Goal: Task Accomplishment & Management: Manage account settings

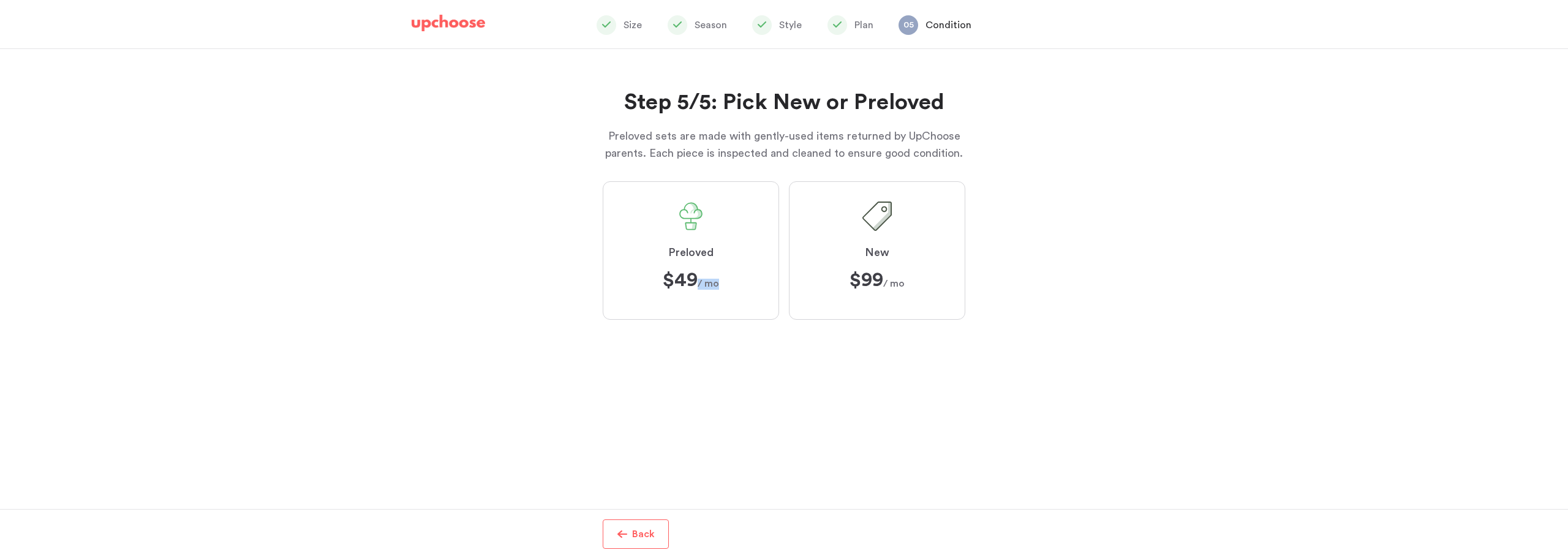
scroll to position [123, 0]
click at [1345, 110] on div "Step 5/5: Pick New or Preloved Preloved sets are made with gently-used items re…" at bounding box center [784, 278] width 1568 height 460
click at [1218, 156] on div "Step 5/5: Pick New or Preloved Preloved sets are made with gently-used items re…" at bounding box center [784, 278] width 1568 height 460
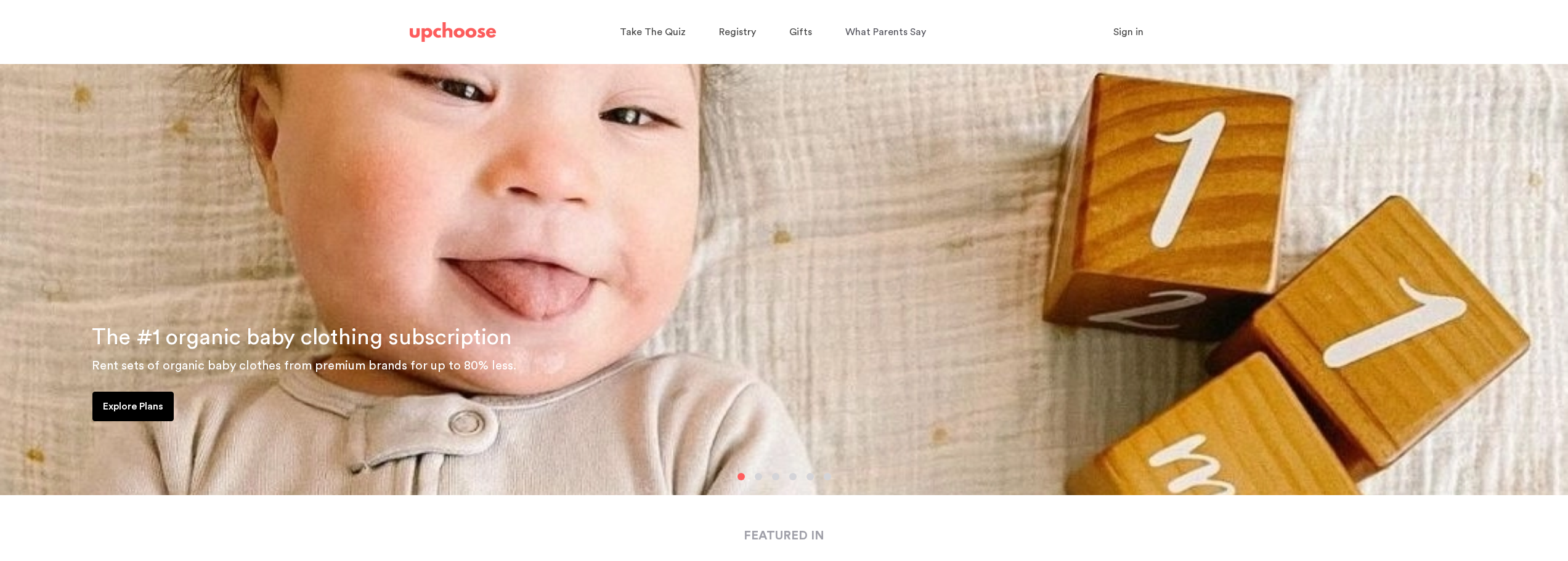
click at [1117, 36] on span "Sign in" at bounding box center [1128, 32] width 30 height 9
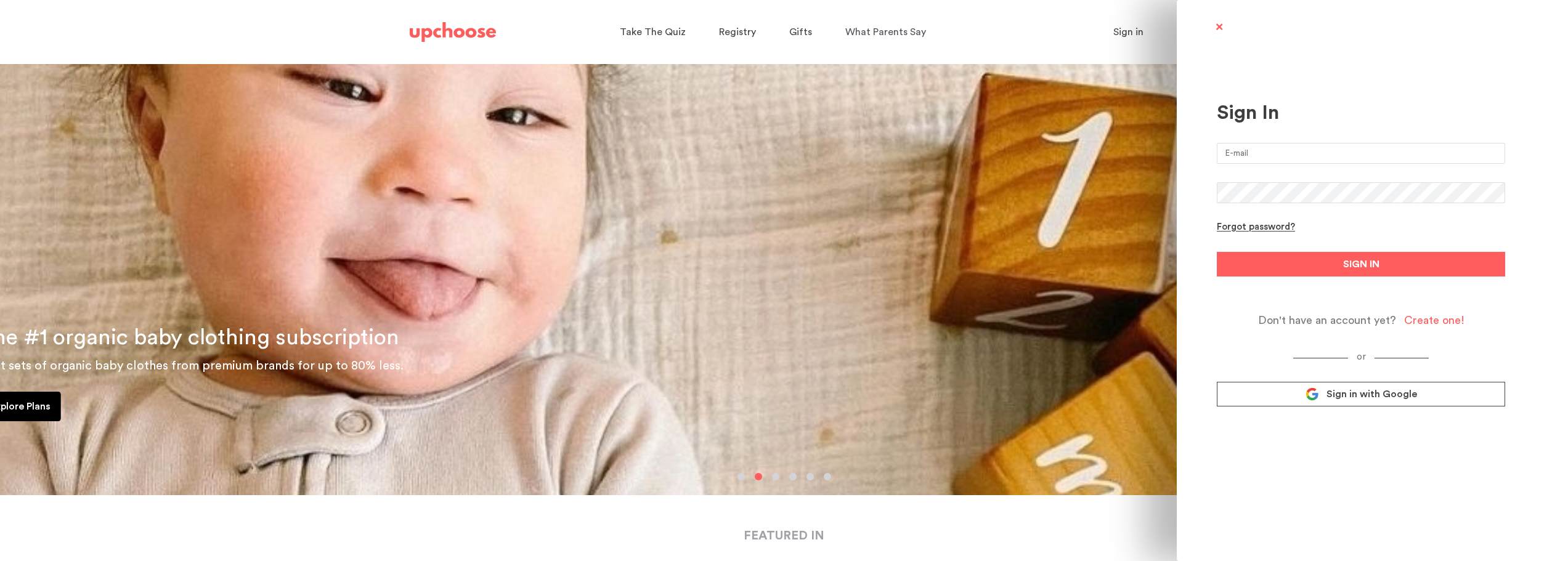
click at [1246, 158] on input "email" at bounding box center [1361, 154] width 288 height 21
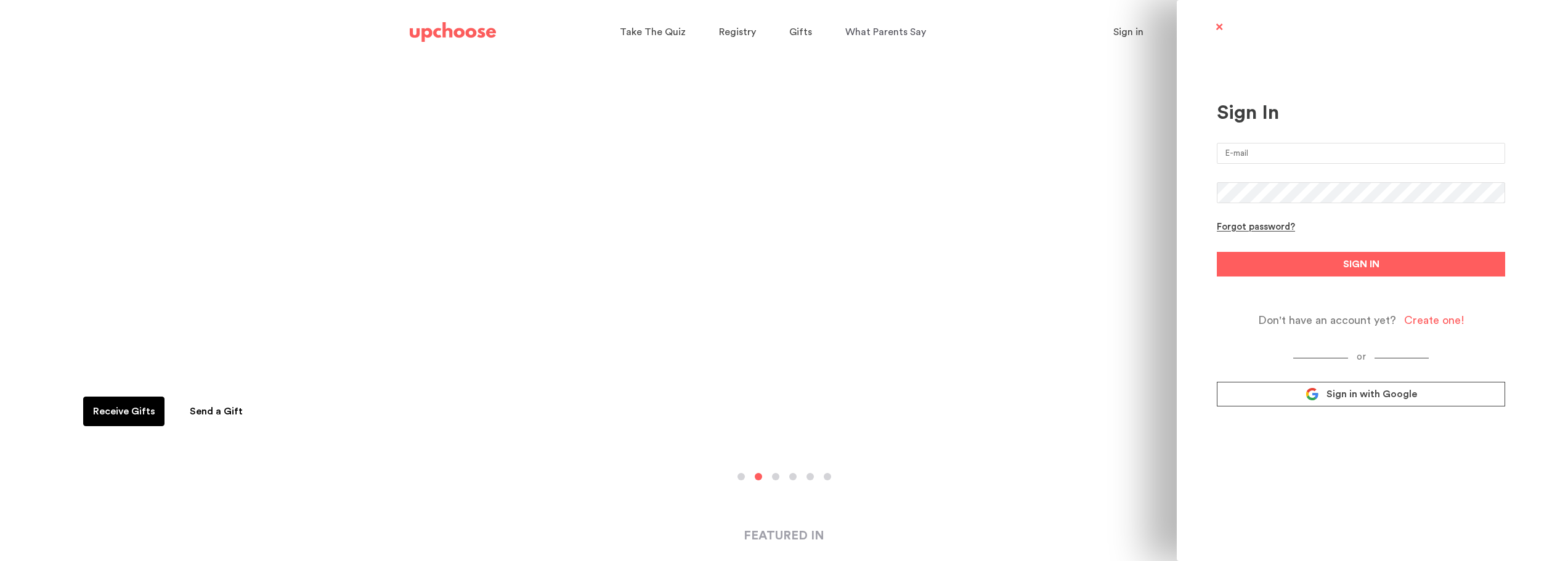
type input "robinluyen@gmail.com"
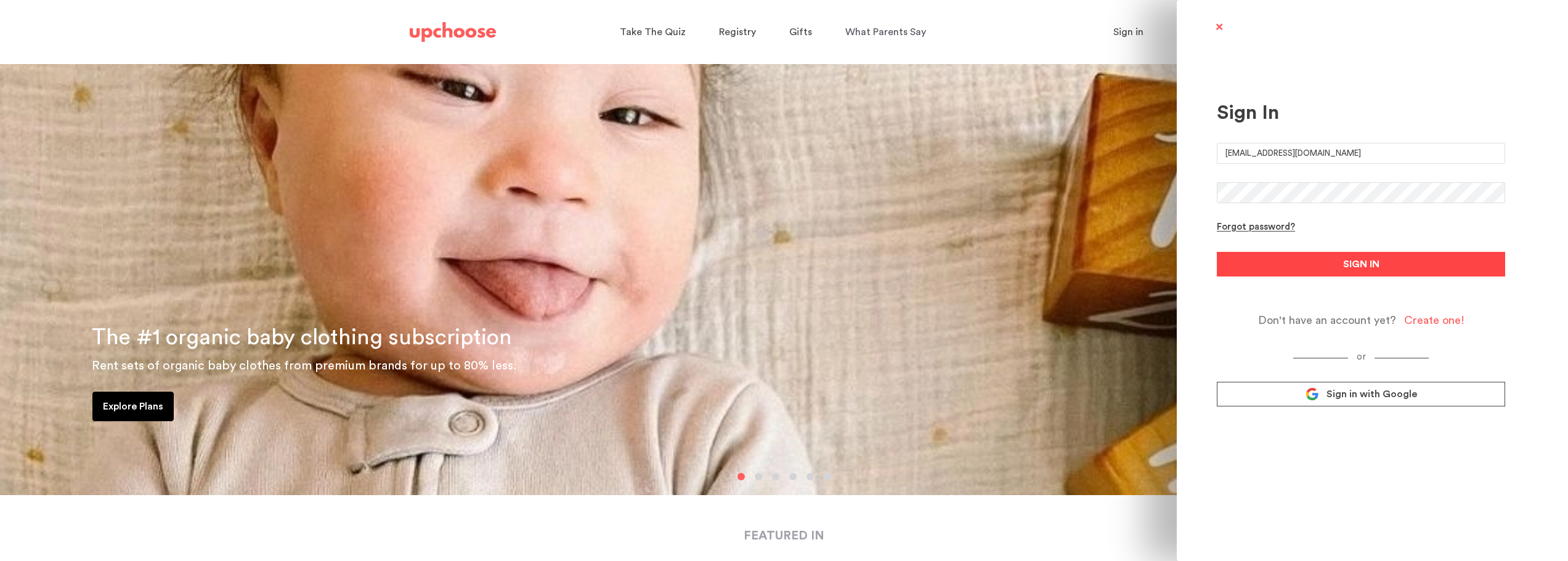
click at [1312, 256] on button "SIGN IN" at bounding box center [1361, 264] width 288 height 25
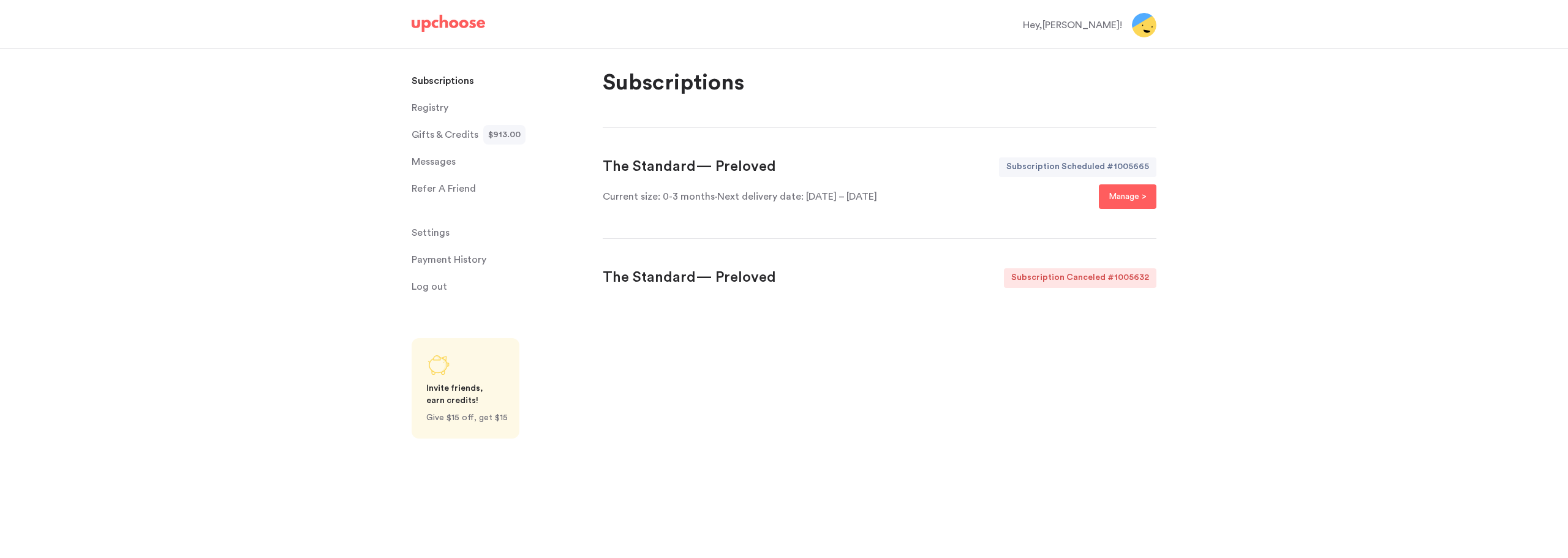
drag, startPoint x: 927, startPoint y: 206, endPoint x: 802, endPoint y: 201, distance: 125.1
click at [802, 201] on div "Current size: 0-3 months · Next delivery date: 27 October – 2 November Manage >" at bounding box center [880, 196] width 554 height 25
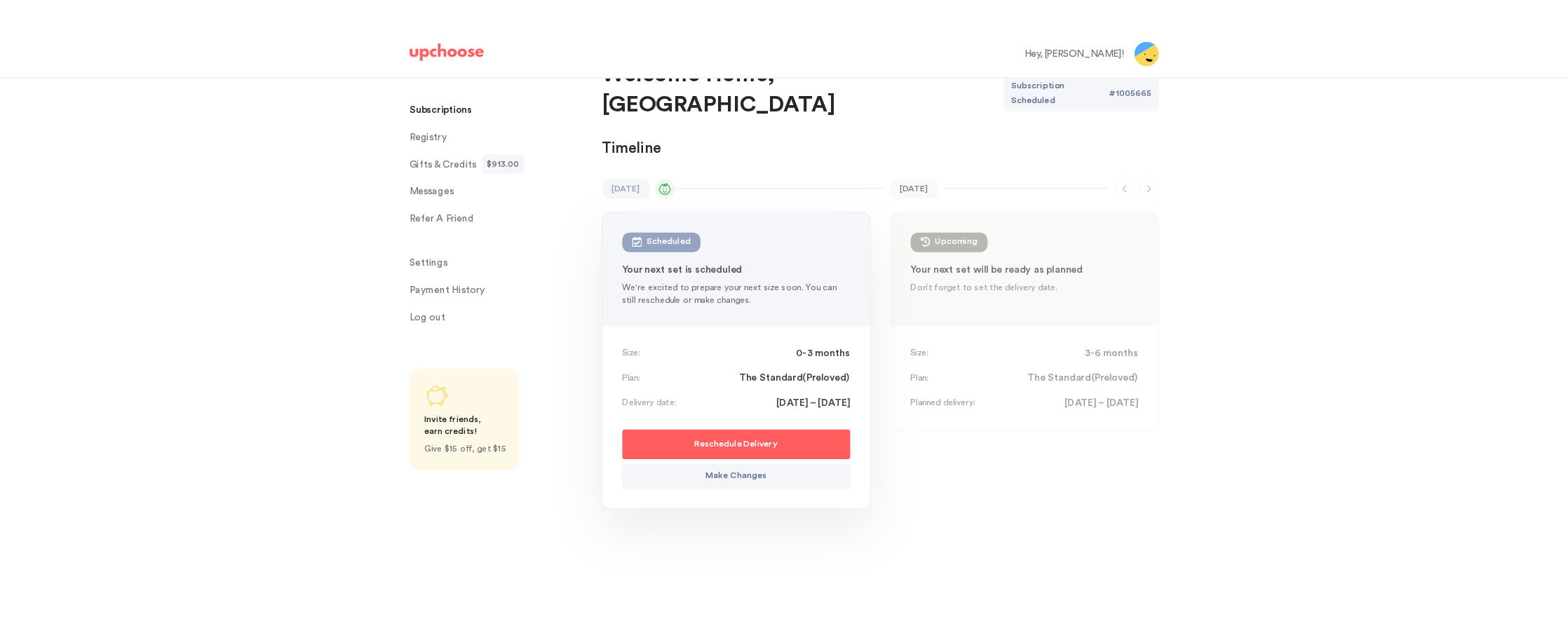
scroll to position [141, 0]
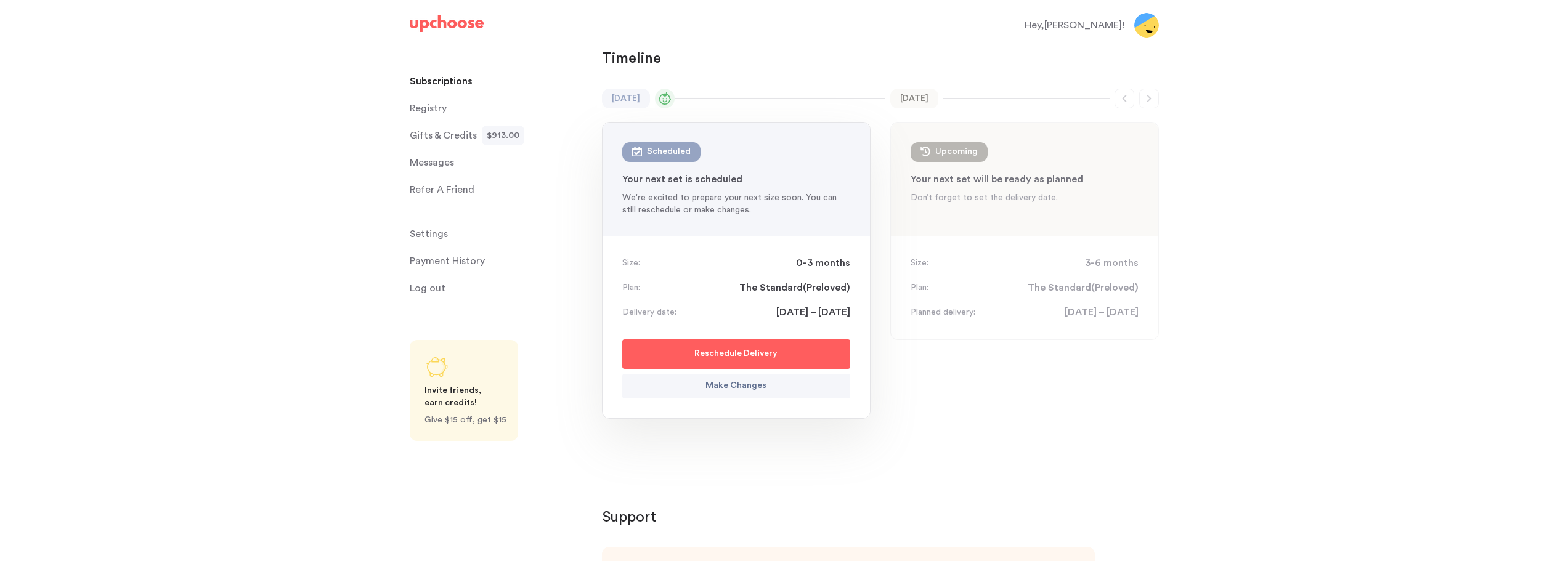
click at [753, 379] on p "Make Changes" at bounding box center [736, 386] width 61 height 15
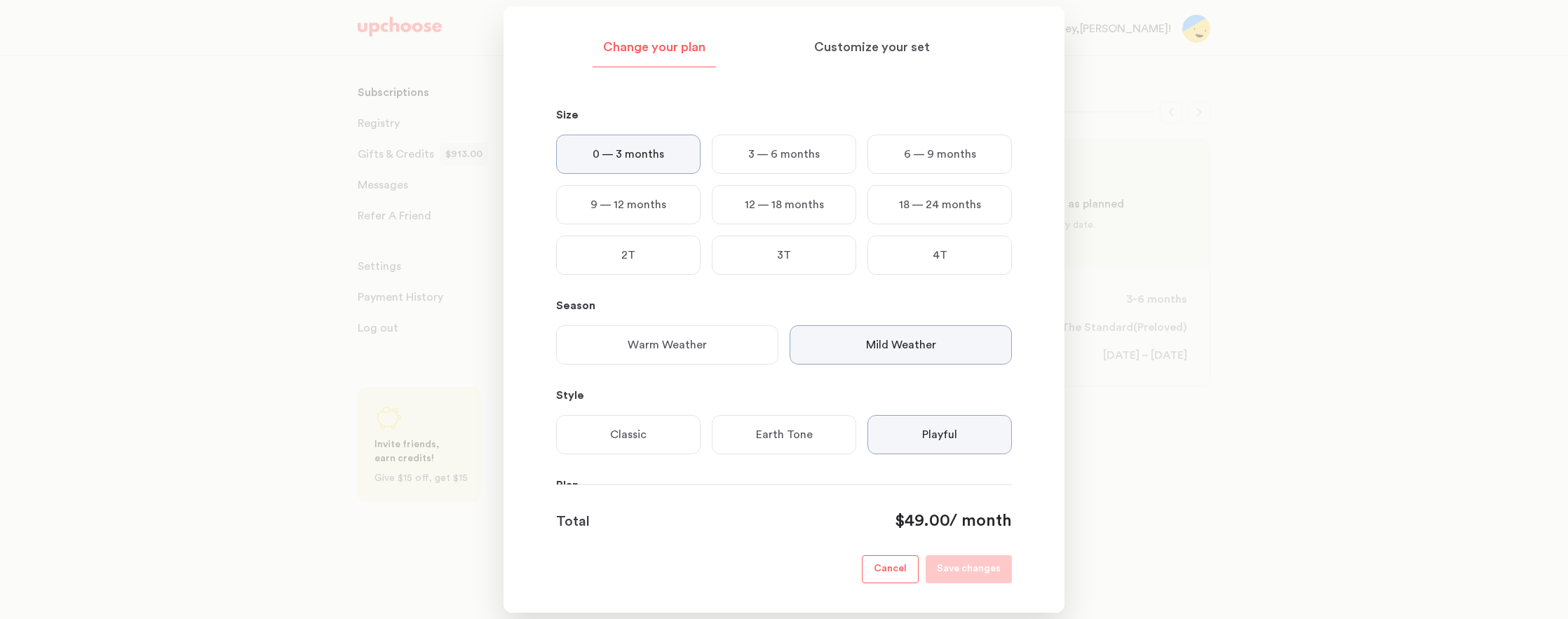
click at [824, 308] on p "Season" at bounding box center [784, 305] width 456 height 17
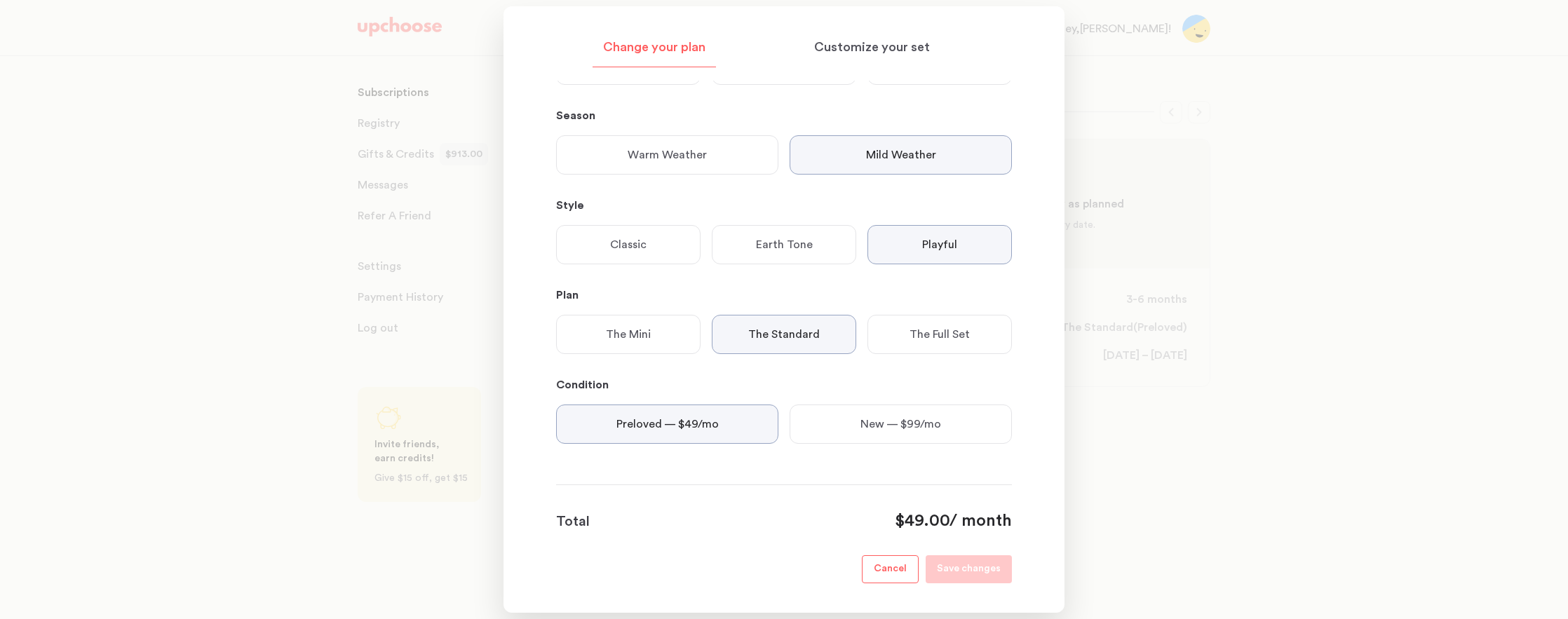
click at [922, 336] on p "The Full Set" at bounding box center [940, 334] width 61 height 17
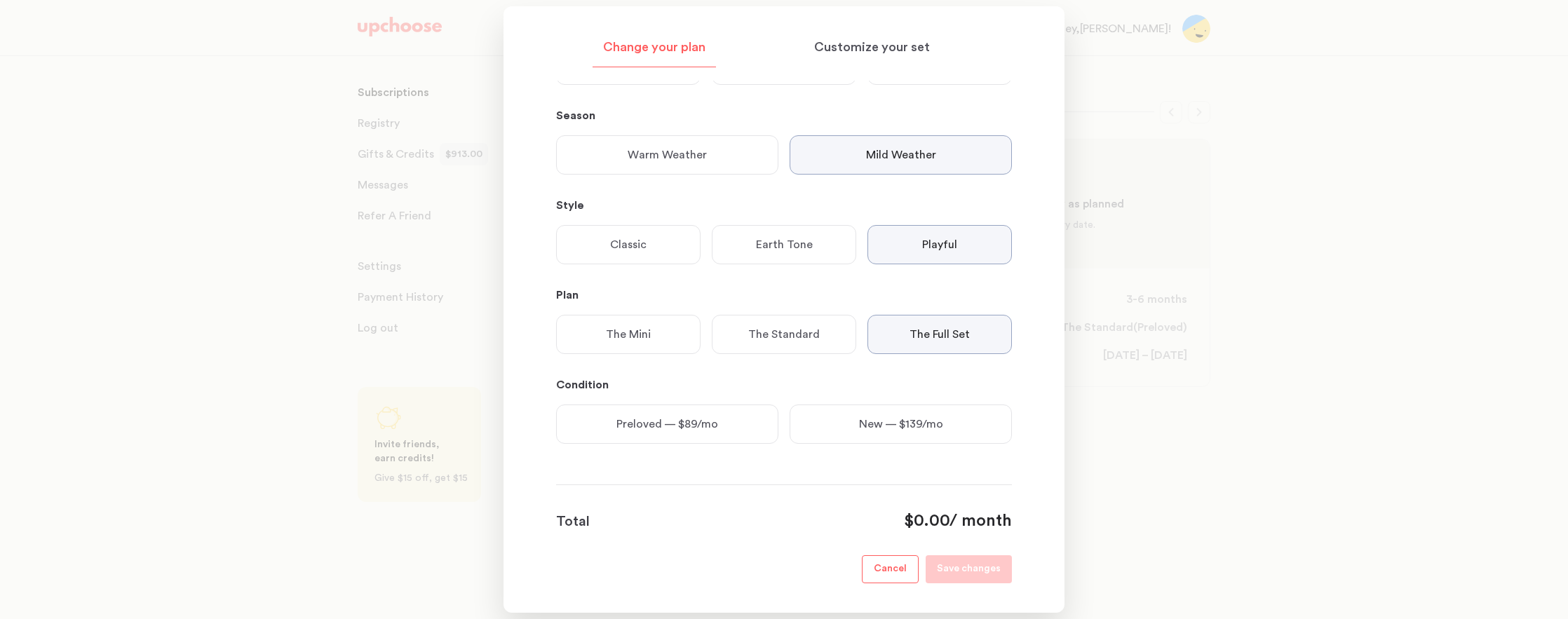
click at [818, 335] on p "The Standard" at bounding box center [784, 334] width 71 height 17
click at [904, 565] on p "Cancel" at bounding box center [891, 568] width 33 height 17
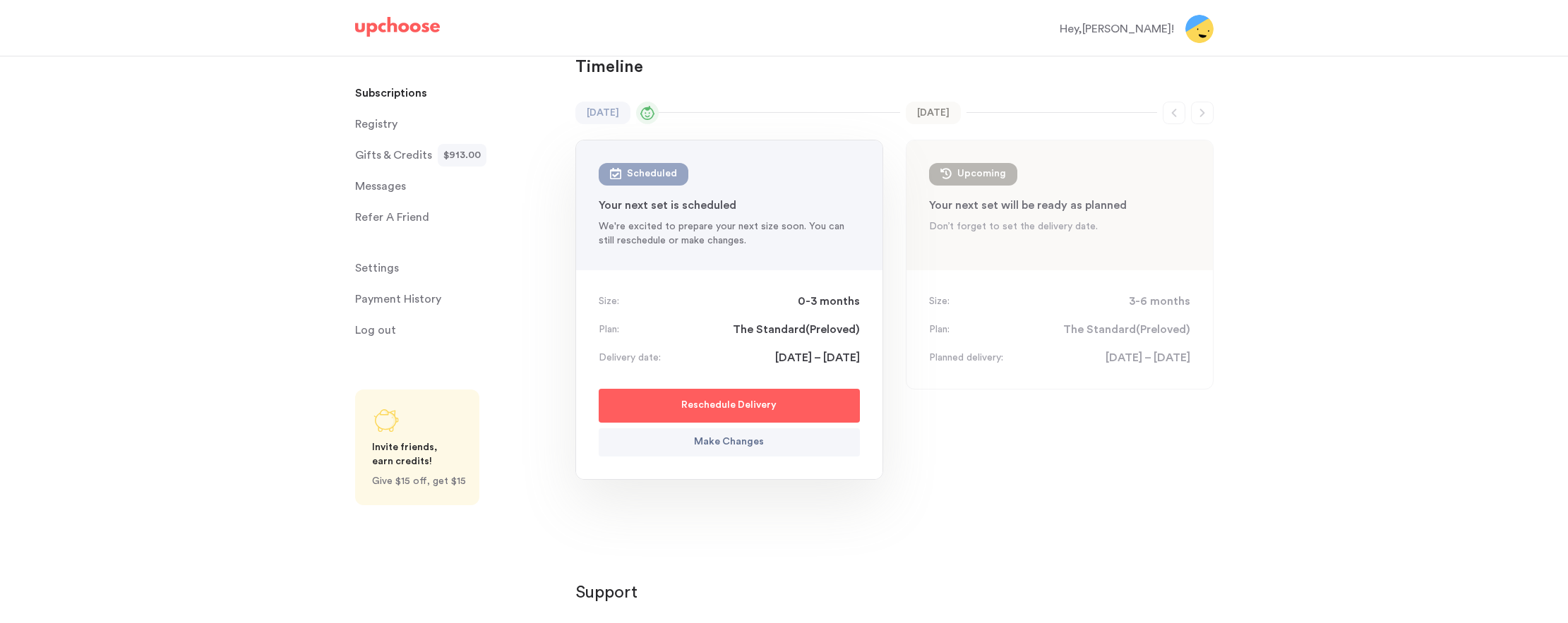
click at [766, 397] on p "Reschedule Delivery" at bounding box center [728, 405] width 95 height 17
select select "October"
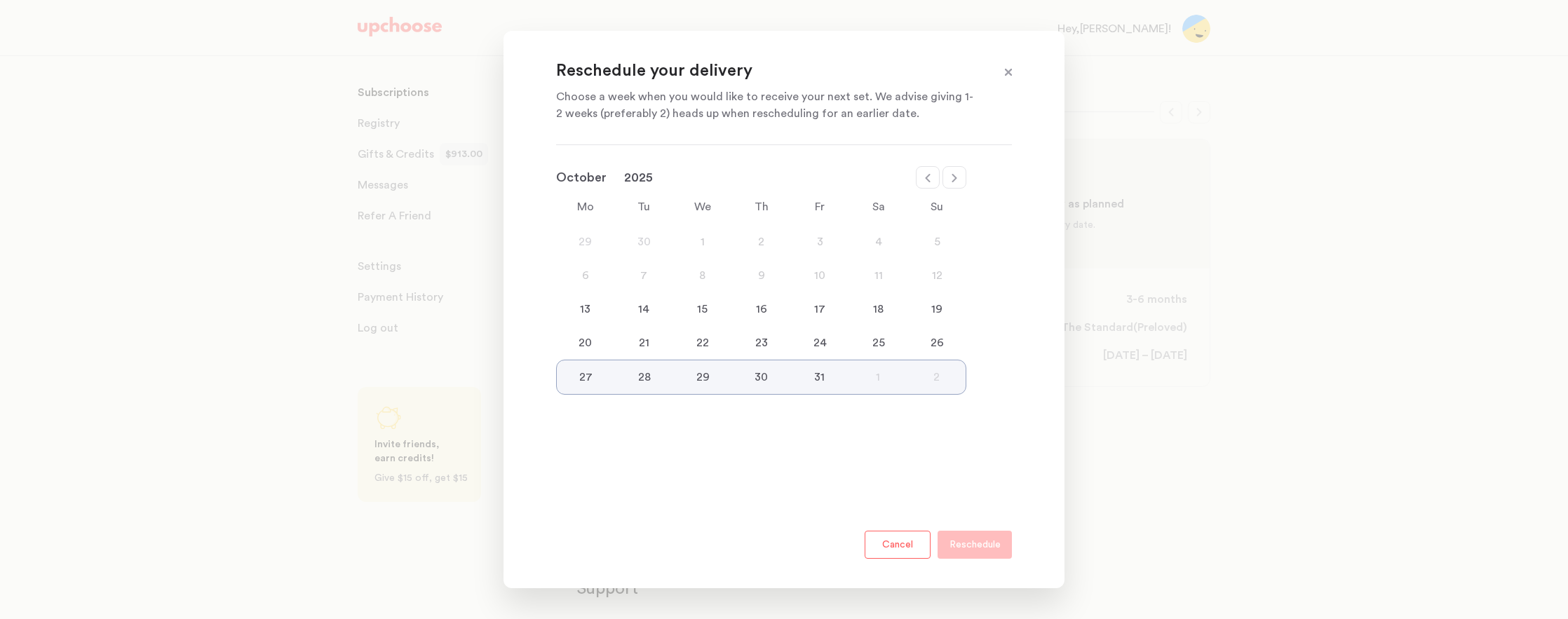
click at [576, 347] on div "20" at bounding box center [585, 342] width 59 height 17
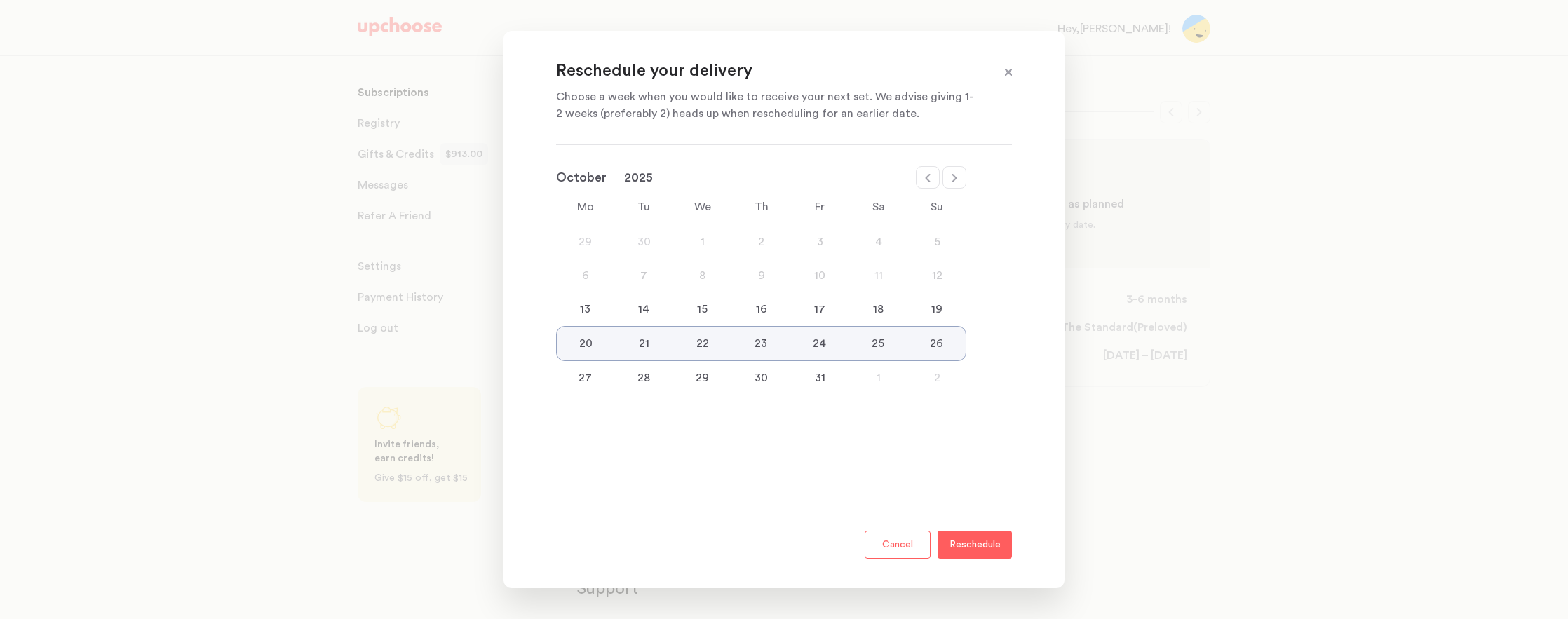
click at [987, 547] on p "Reschedule" at bounding box center [975, 544] width 51 height 17
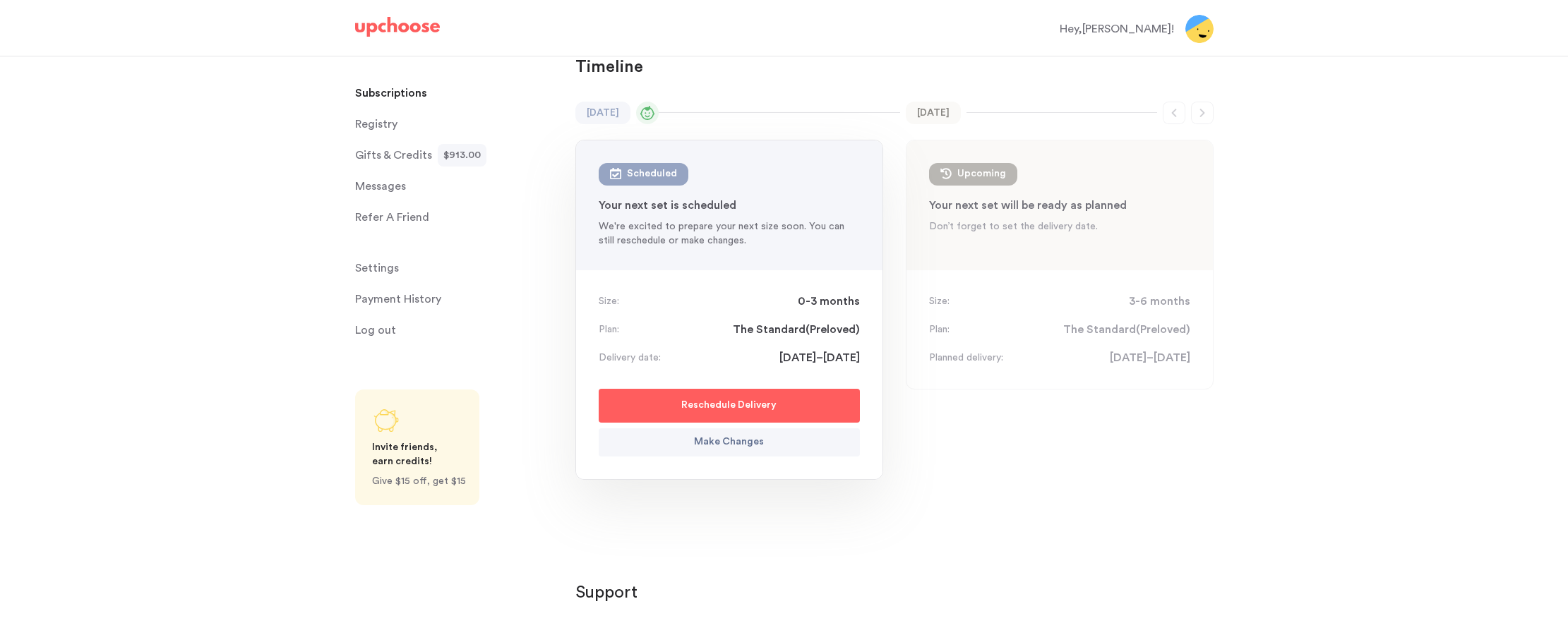
click at [968, 582] on p "Support" at bounding box center [894, 593] width 638 height 23
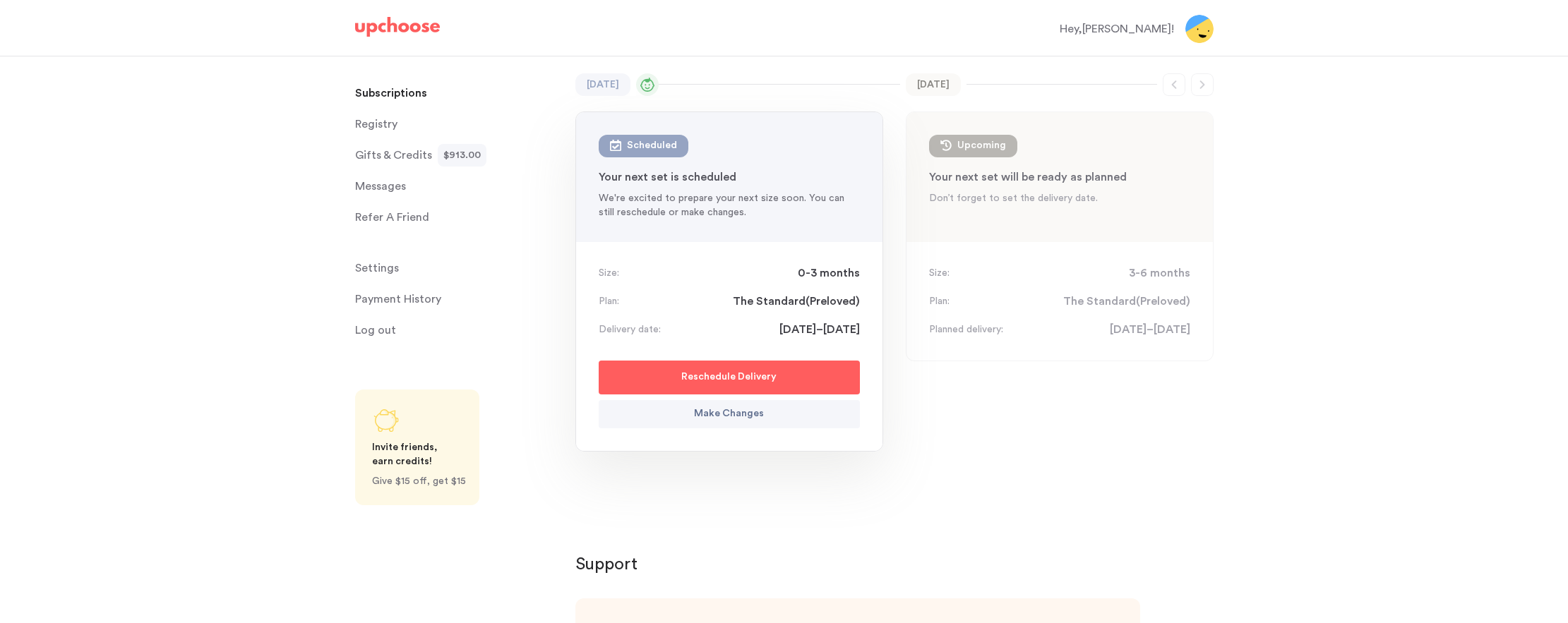
scroll to position [142, 0]
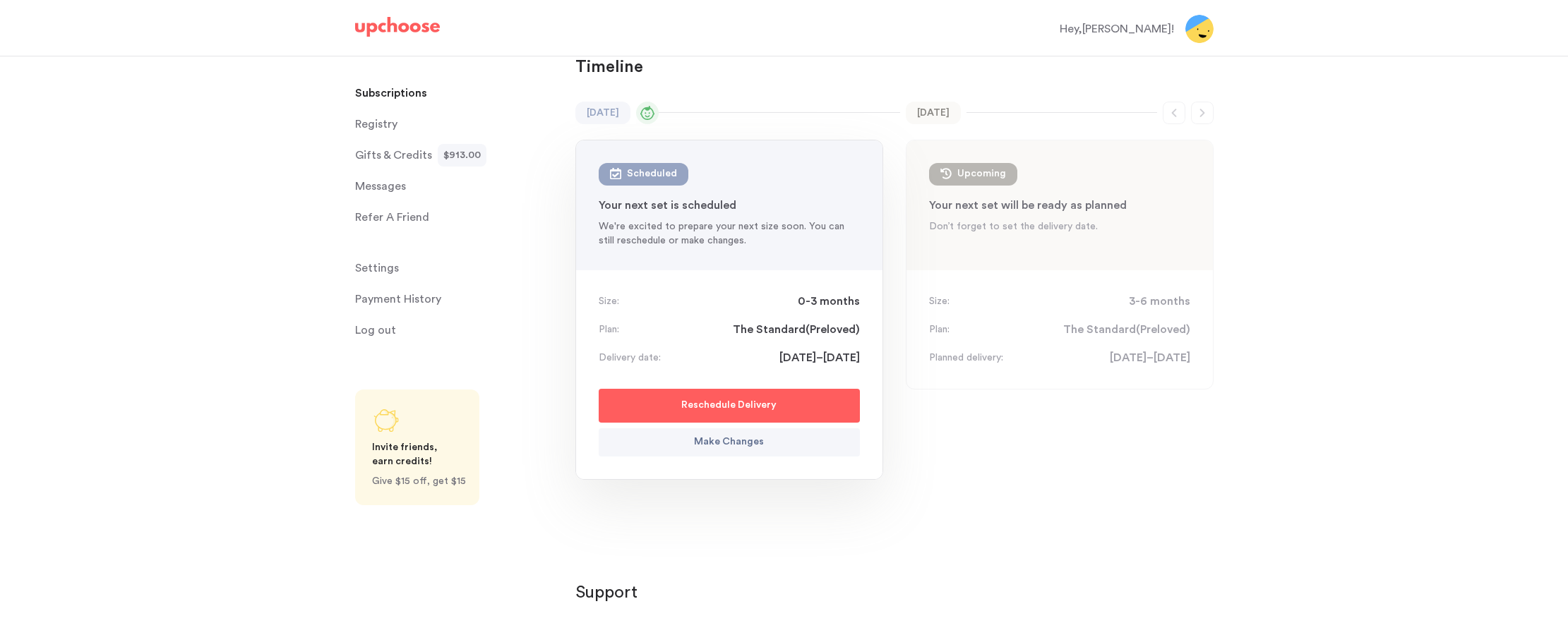
click at [1037, 481] on div "January 2026 Jan 2026 Upcoming : 3-6 mon Your next set will be ready as planned…" at bounding box center [1059, 318] width 308 height 434
click at [722, 397] on p "Reschedule Delivery" at bounding box center [728, 405] width 95 height 17
select select "October"
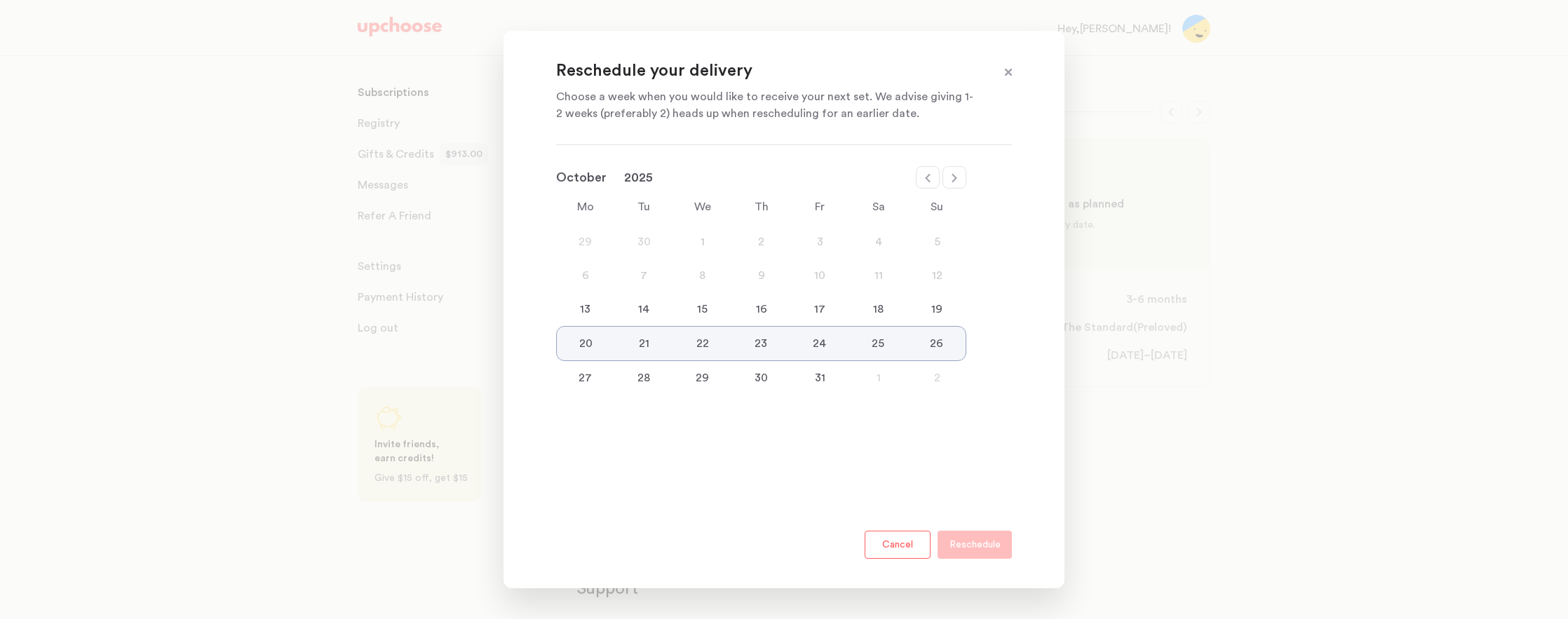
click at [1013, 73] on span at bounding box center [1008, 72] width 19 height 19
